Goal: Leave review/rating: Leave review/rating

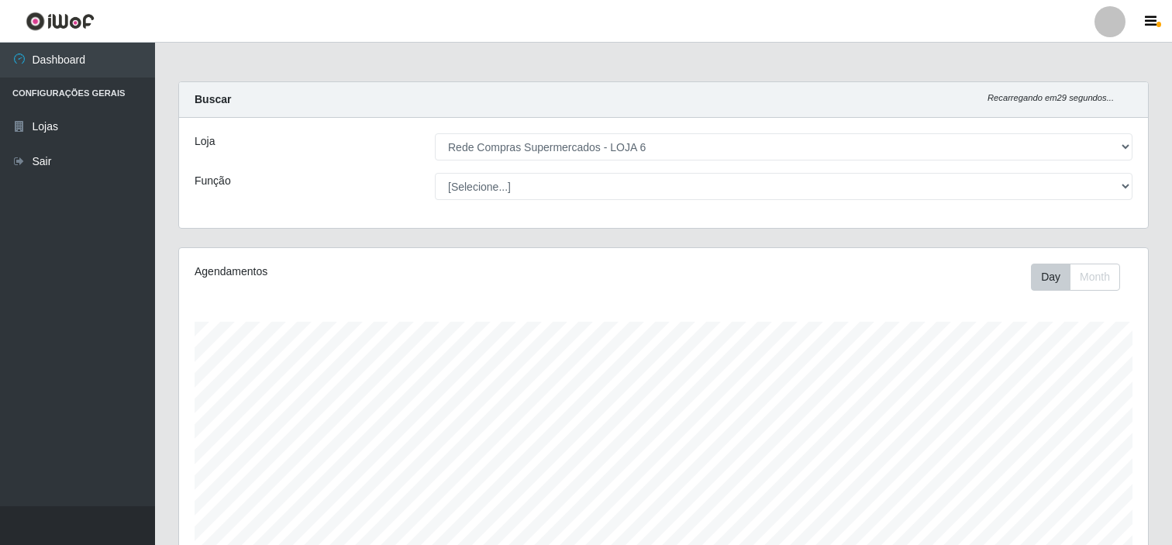
select select "398"
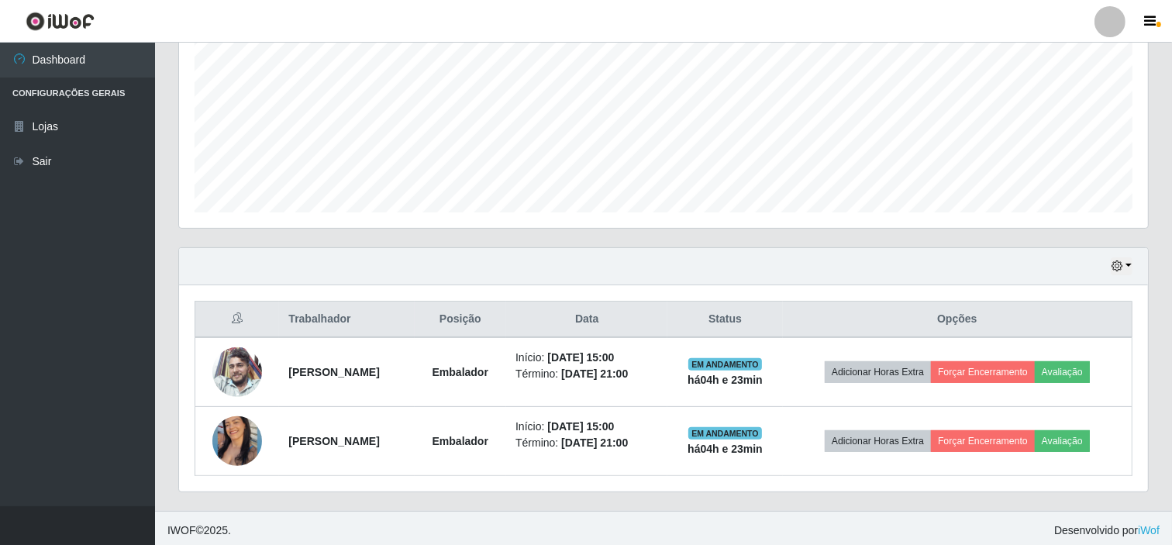
scroll to position [346, 0]
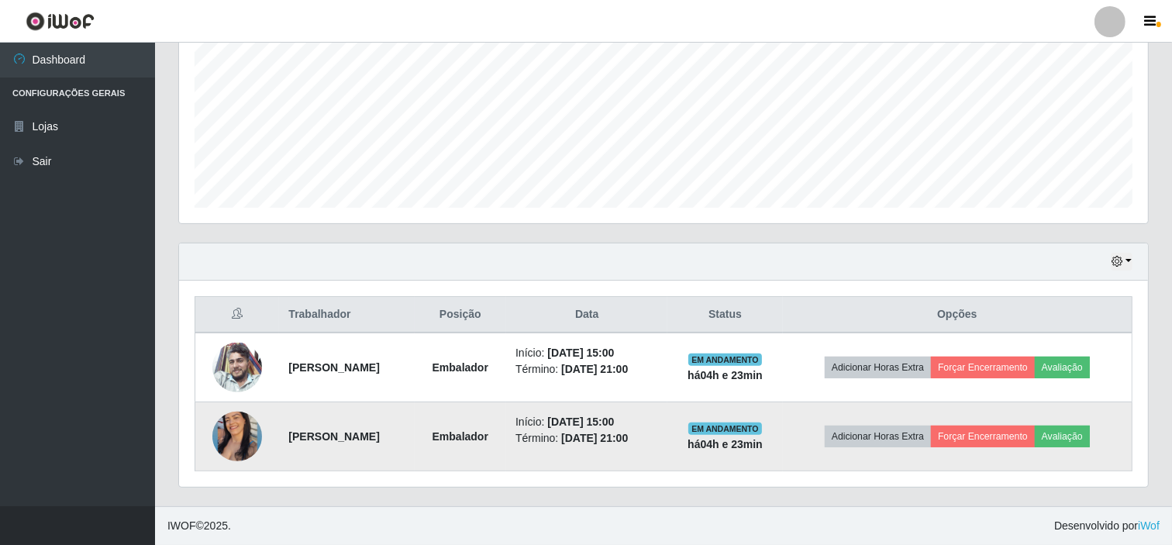
click at [236, 427] on img at bounding box center [237, 436] width 50 height 62
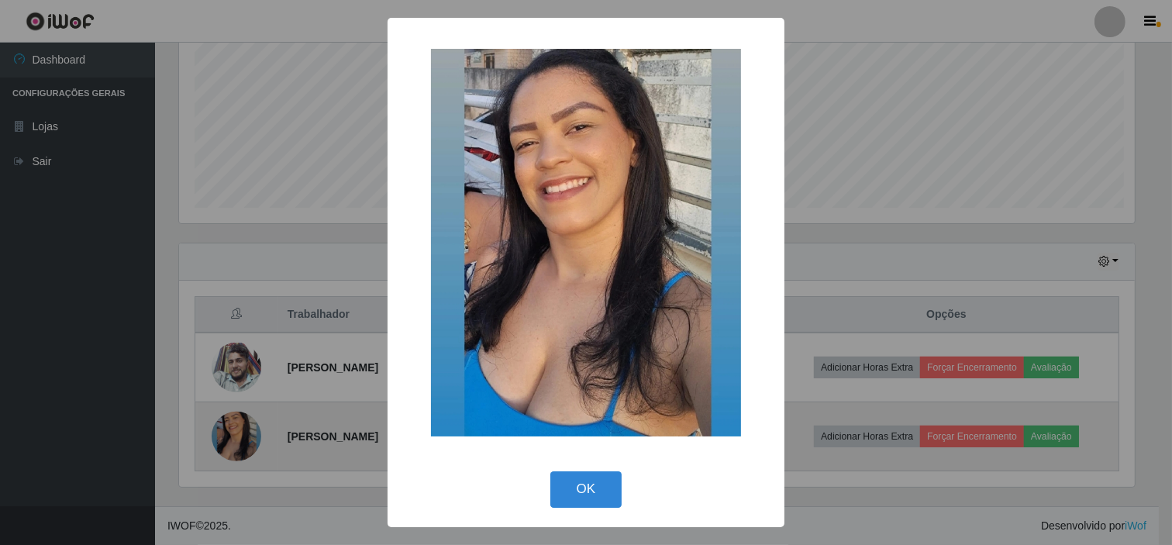
scroll to position [321, 959]
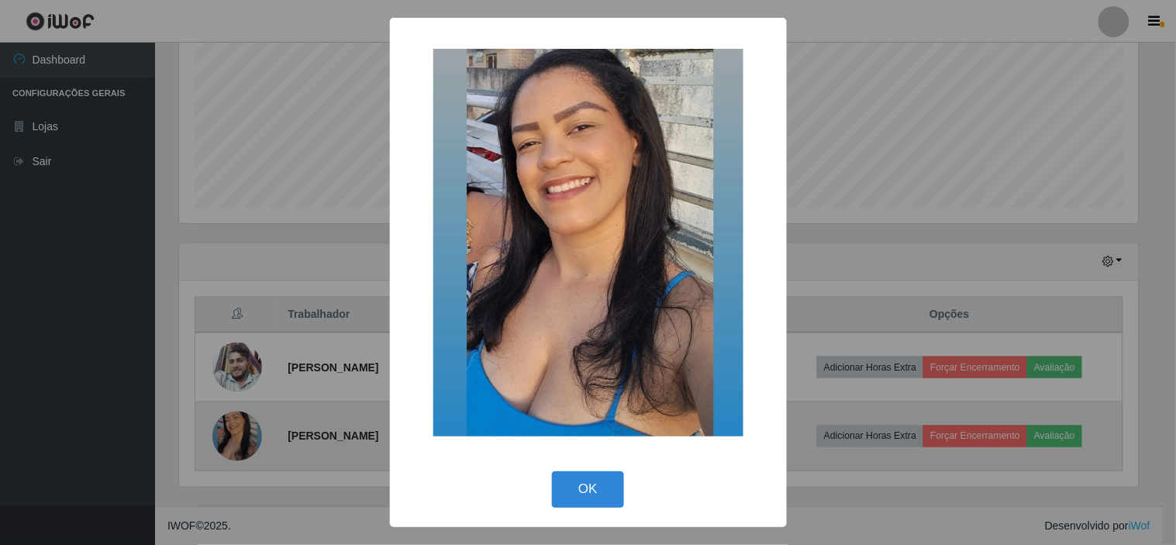
click at [236, 427] on div "× OK Cancel" at bounding box center [588, 272] width 1176 height 545
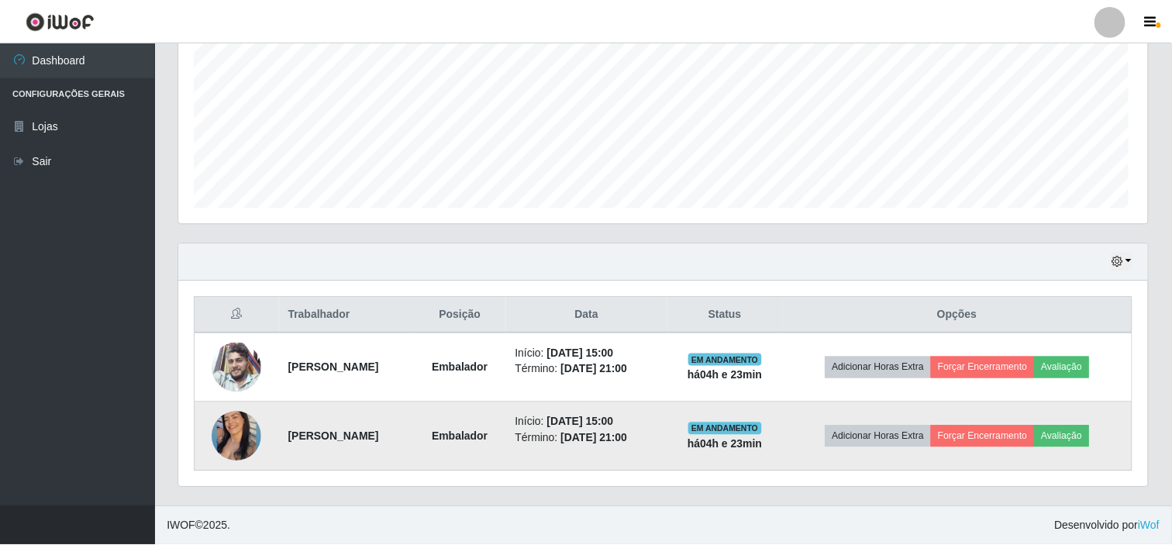
scroll to position [321, 969]
click at [1081, 434] on button "Avaliação" at bounding box center [1062, 437] width 55 height 22
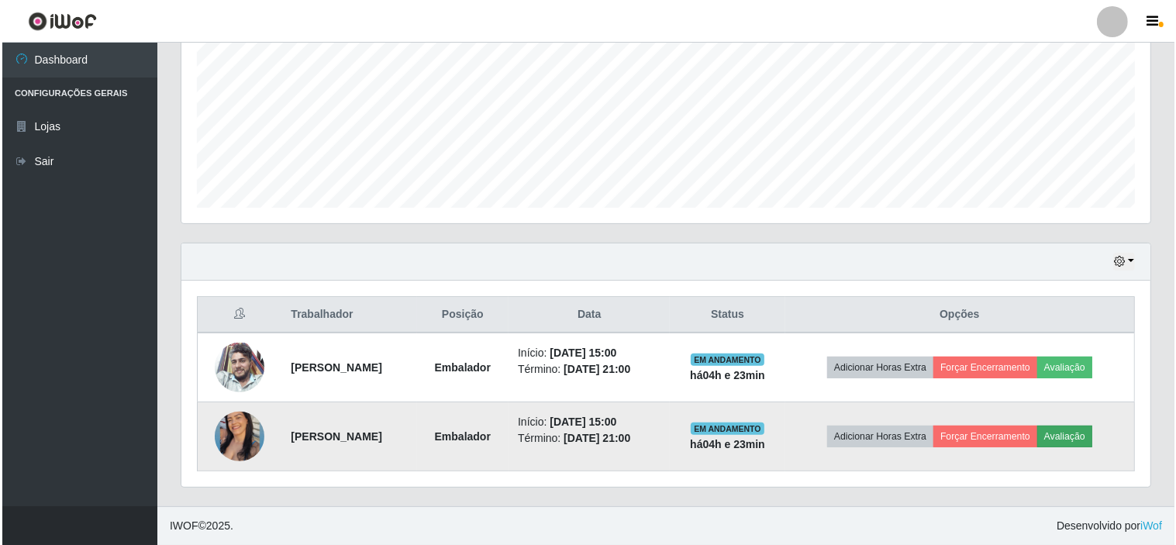
scroll to position [321, 959]
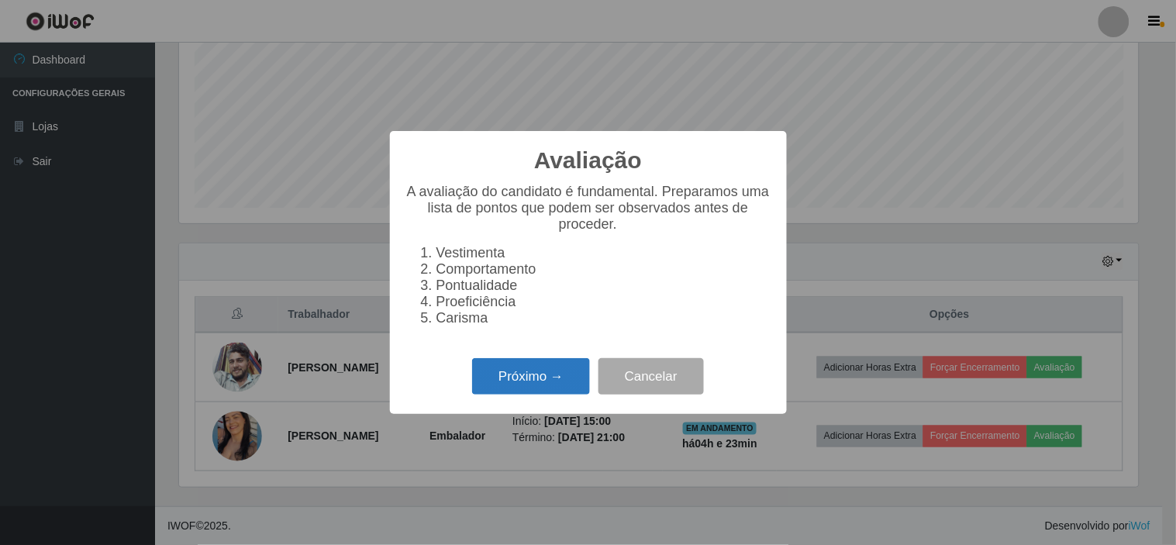
click at [541, 386] on button "Próximo →" at bounding box center [531, 376] width 118 height 36
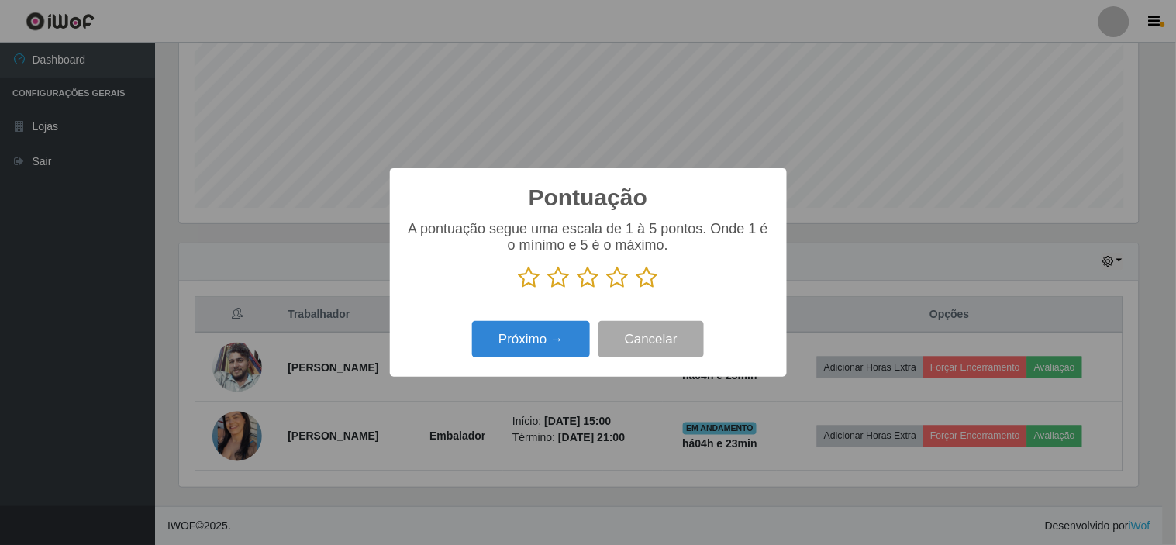
click at [653, 275] on icon at bounding box center [647, 277] width 22 height 23
click at [636, 289] on input "radio" at bounding box center [636, 289] width 0 height 0
click at [551, 336] on button "Próximo →" at bounding box center [531, 339] width 118 height 36
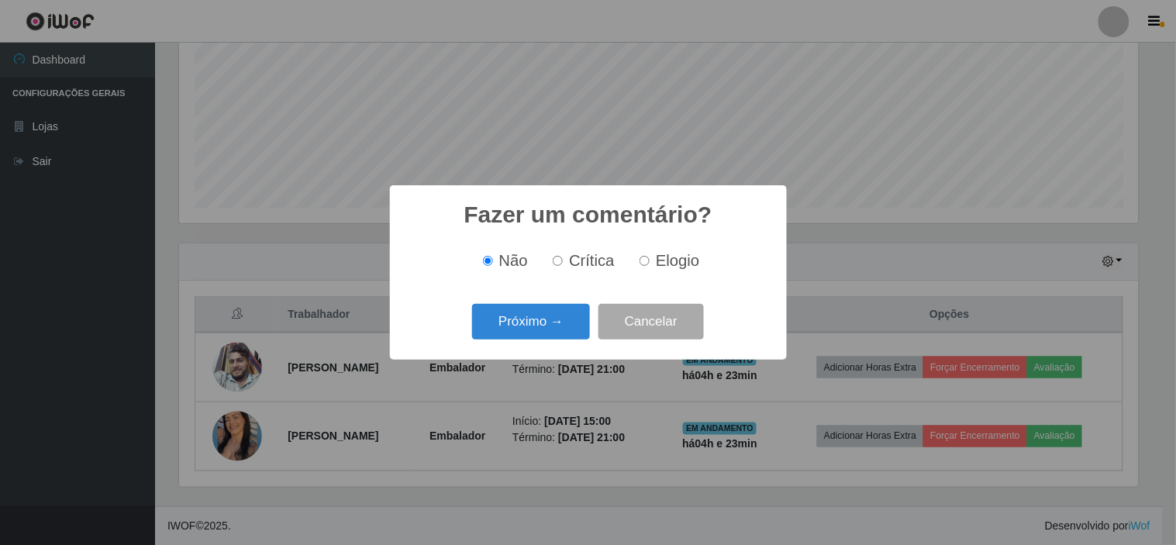
click at [667, 261] on span "Elogio" at bounding box center [677, 260] width 43 height 17
click at [650, 261] on input "Elogio" at bounding box center [645, 261] width 10 height 10
radio input "true"
click at [529, 326] on button "Próximo →" at bounding box center [531, 322] width 118 height 36
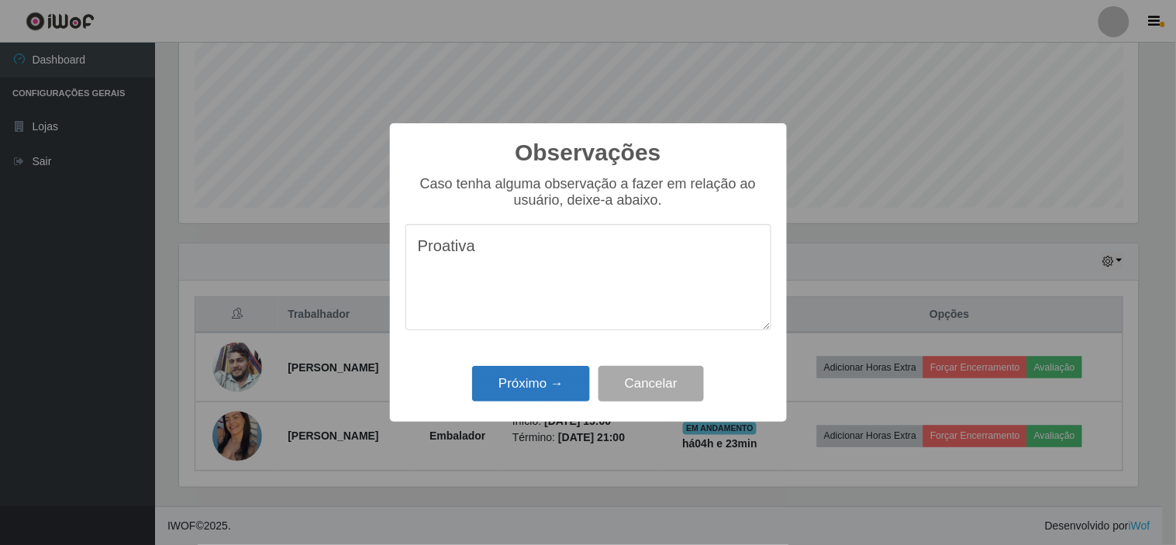
type textarea "Proativa"
click at [532, 384] on button "Próximo →" at bounding box center [531, 384] width 118 height 36
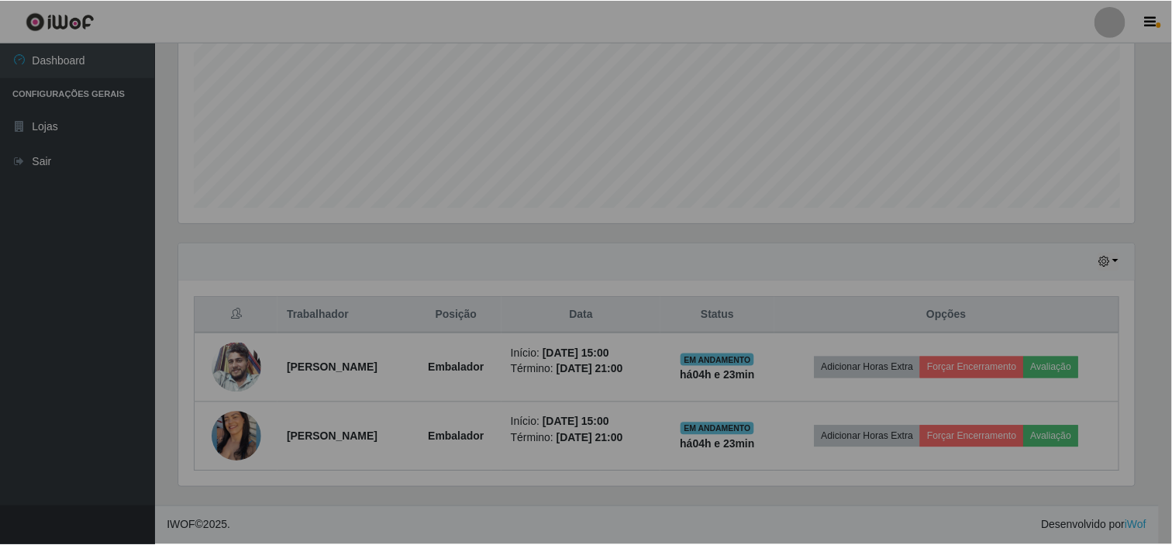
scroll to position [321, 969]
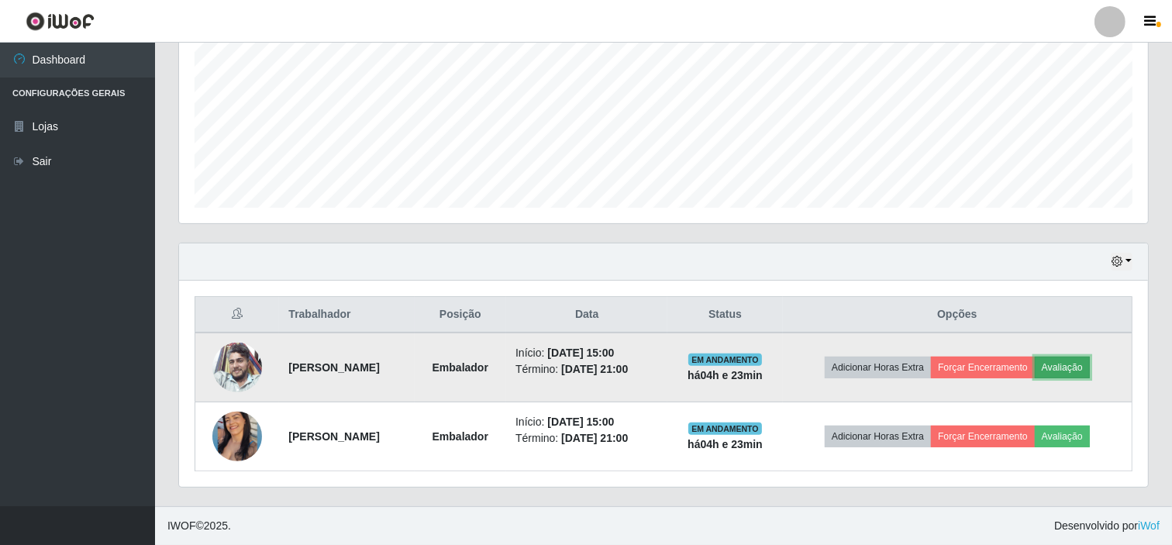
click at [1087, 364] on button "Avaliação" at bounding box center [1062, 368] width 55 height 22
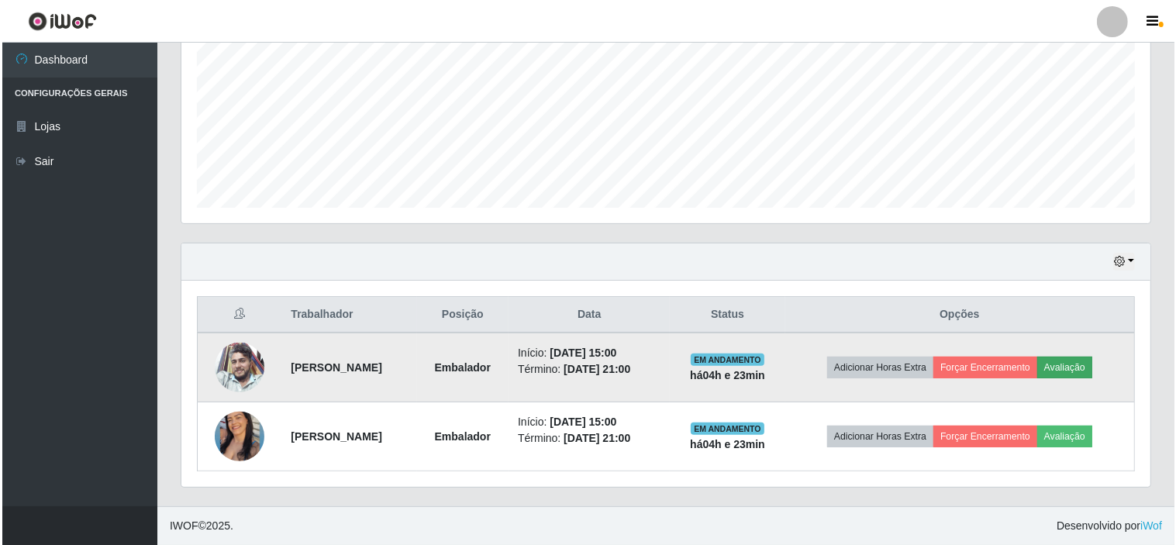
scroll to position [321, 959]
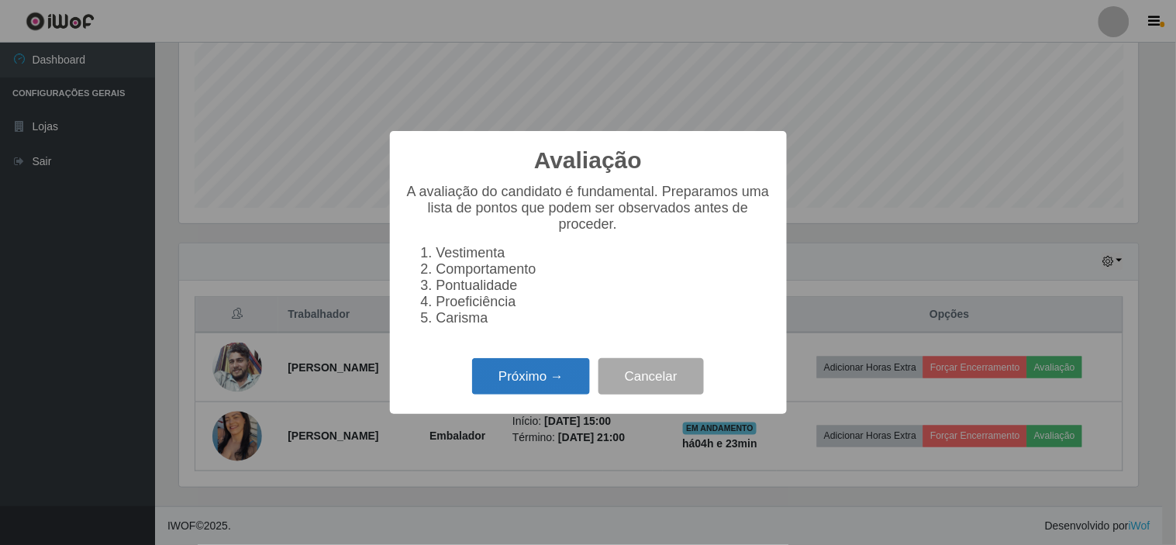
click at [529, 383] on button "Próximo →" at bounding box center [531, 376] width 118 height 36
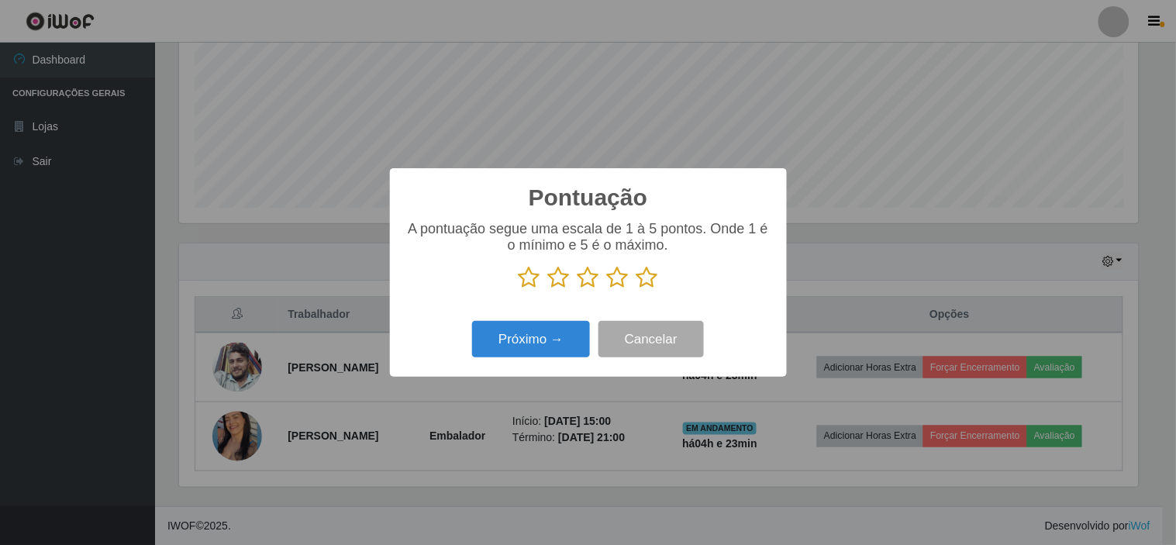
scroll to position [774831, 774193]
click at [650, 275] on icon at bounding box center [647, 277] width 22 height 23
click at [636, 289] on input "radio" at bounding box center [636, 289] width 0 height 0
click at [530, 339] on button "Próximo →" at bounding box center [531, 339] width 118 height 36
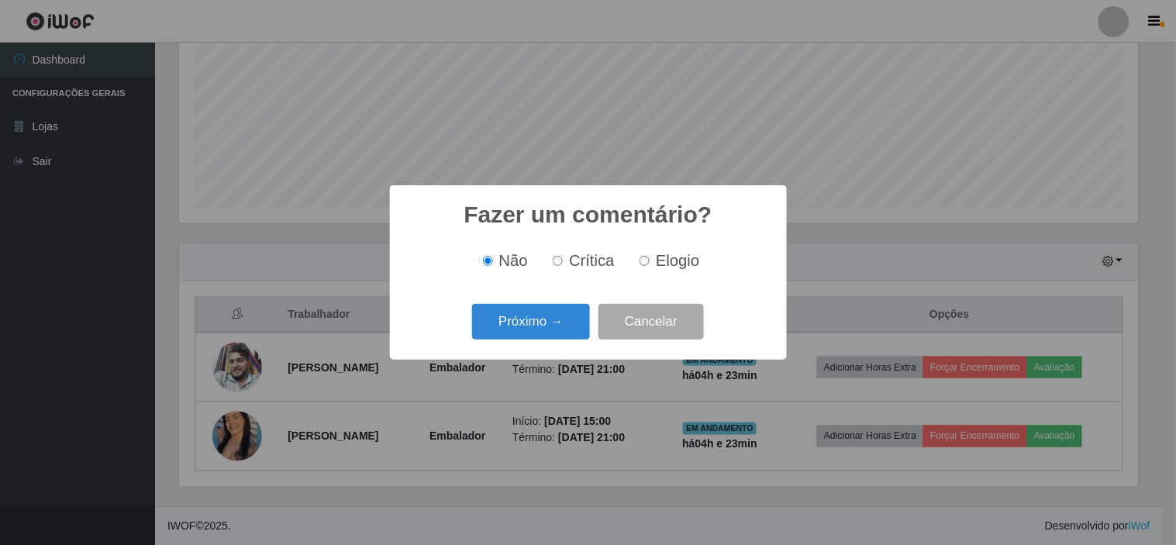
click at [685, 261] on span "Elogio" at bounding box center [677, 260] width 43 height 17
click at [650, 261] on input "Elogio" at bounding box center [645, 261] width 10 height 10
radio input "true"
click at [519, 321] on button "Próximo →" at bounding box center [531, 322] width 118 height 36
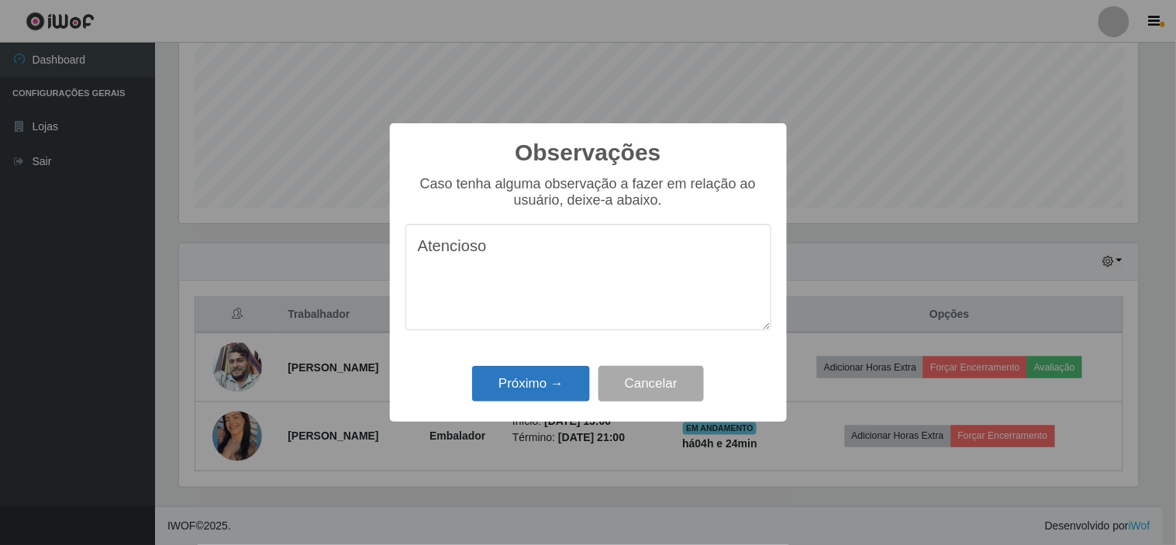
type textarea "Atencioso"
click at [538, 377] on button "Próximo →" at bounding box center [531, 384] width 118 height 36
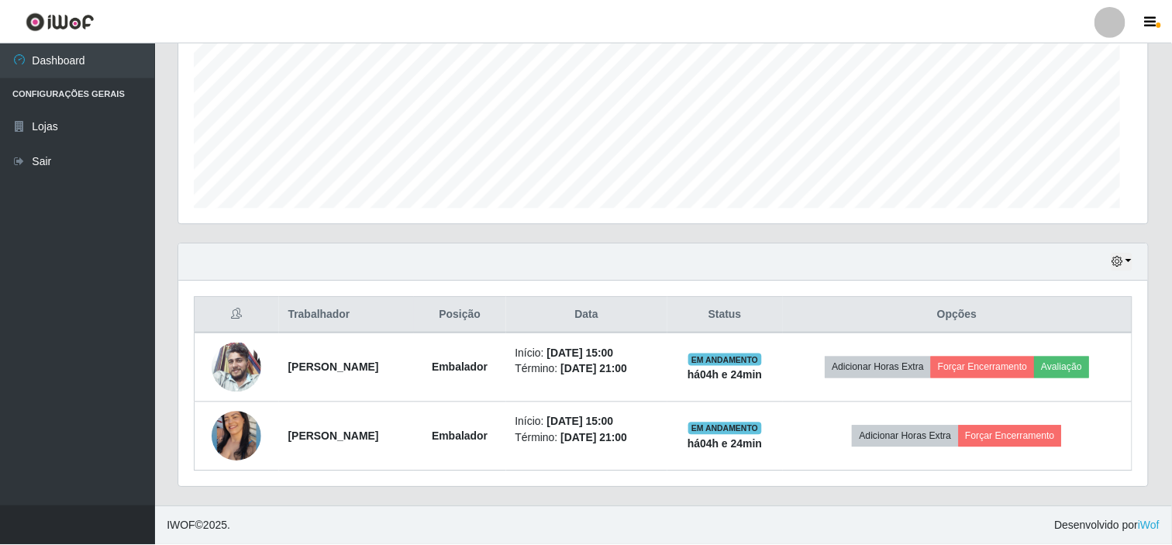
scroll to position [321, 969]
